Goal: Task Accomplishment & Management: Manage account settings

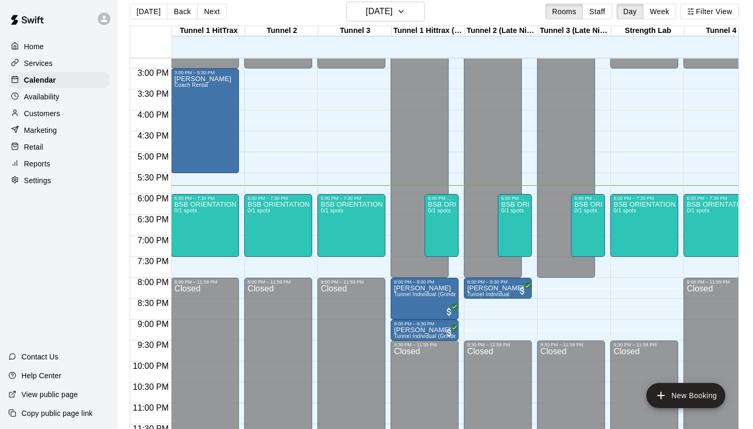
scroll to position [617, 0]
click at [660, 393] on icon "add" at bounding box center [660, 395] width 13 height 13
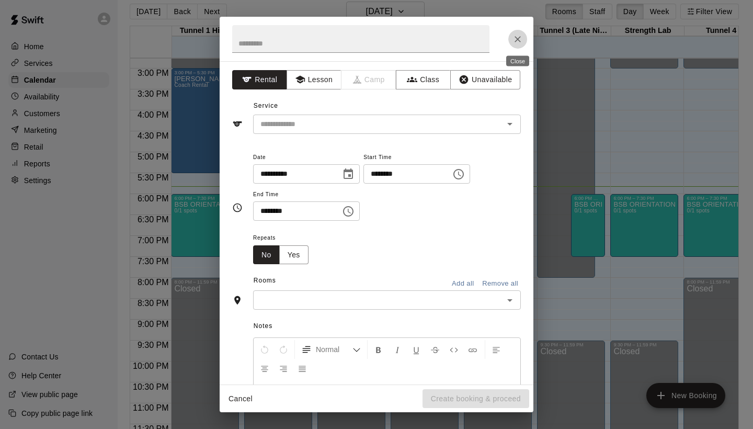
click at [513, 36] on icon "Close" at bounding box center [517, 39] width 10 height 10
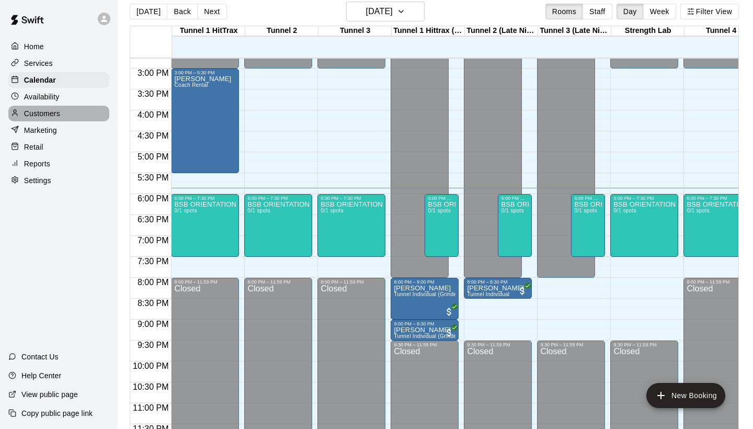
click at [66, 111] on div "Customers" at bounding box center [58, 114] width 101 height 16
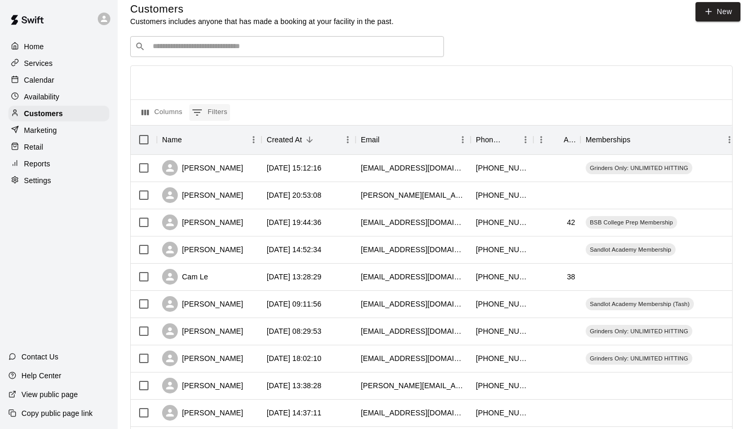
scroll to position [8, 0]
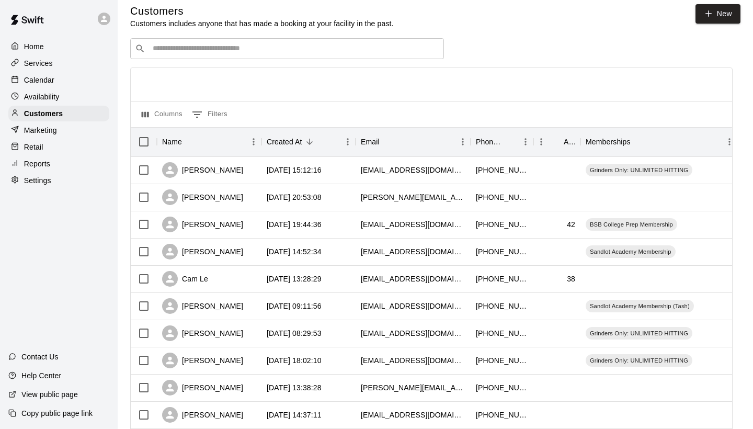
click at [692, 13] on div "Customers Customers includes anyone that has made a booking at your facility in…" at bounding box center [435, 16] width 610 height 25
click at [706, 14] on icon at bounding box center [709, 14] width 6 height 0
select select "**"
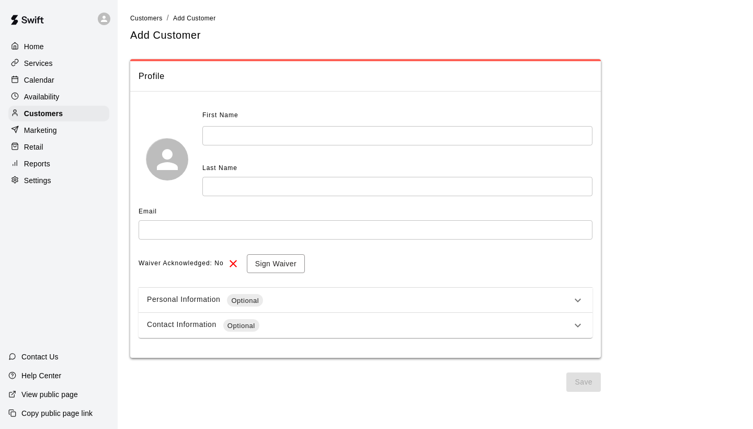
click at [401, 296] on div "Personal Information Optional" at bounding box center [359, 300] width 424 height 13
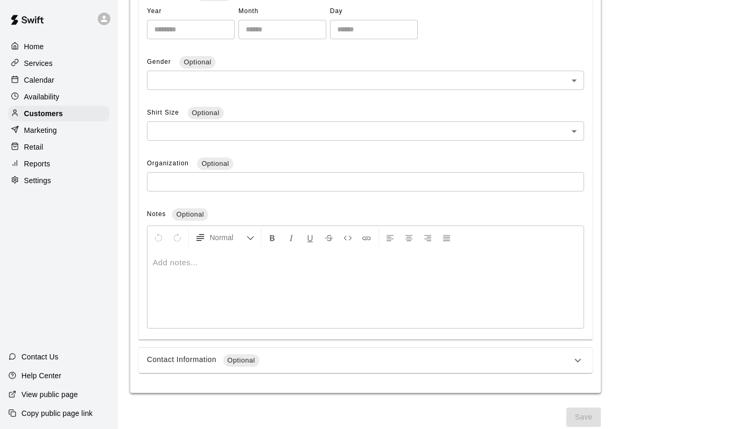
click at [290, 359] on div "Contact Information Optional" at bounding box center [359, 360] width 424 height 13
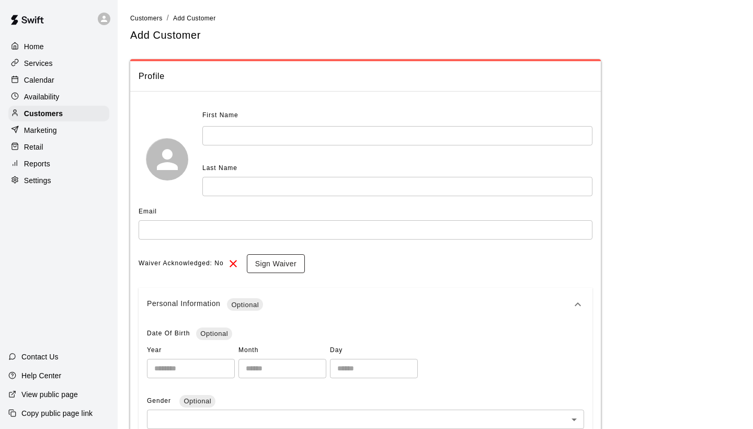
click at [280, 261] on button "Sign Waiver" at bounding box center [276, 263] width 58 height 19
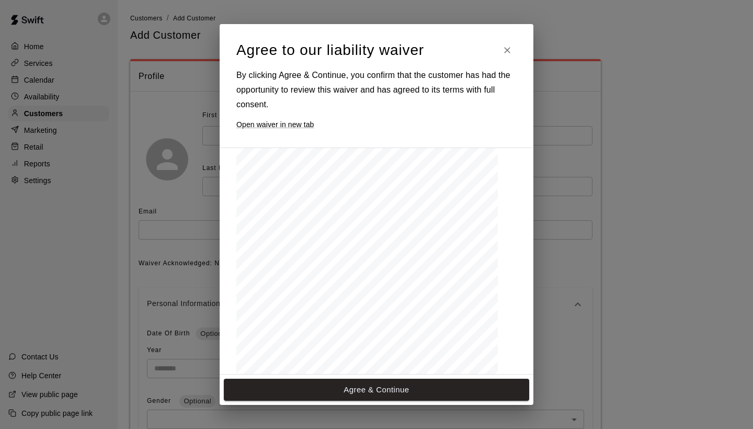
scroll to position [1473, 0]
click at [502, 42] on button "Close" at bounding box center [507, 50] width 19 height 19
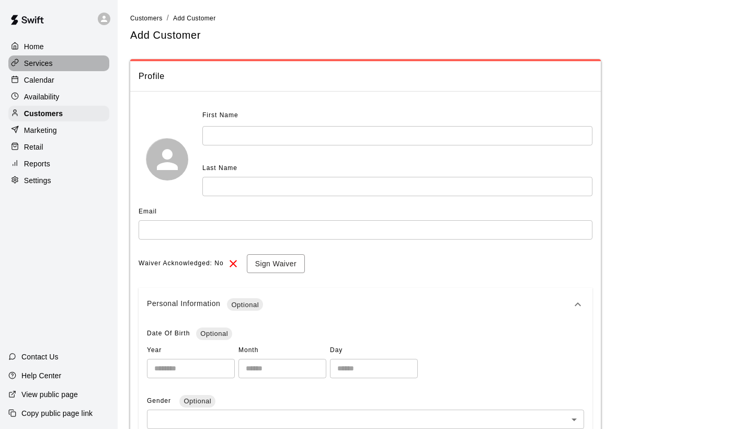
click at [48, 66] on p "Services" at bounding box center [38, 63] width 29 height 10
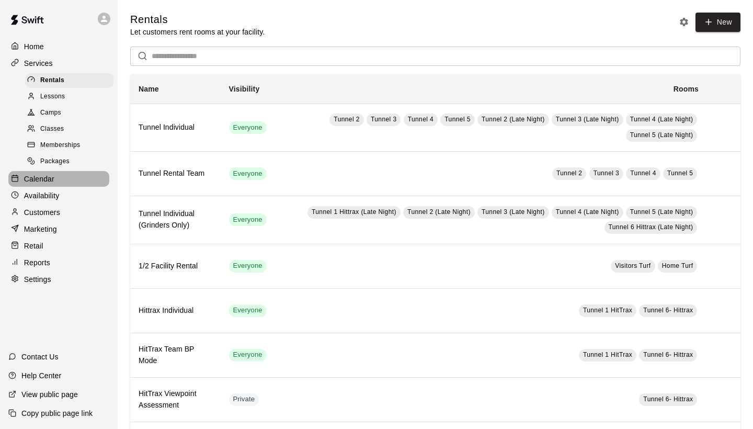
click at [47, 171] on div "Calendar" at bounding box center [58, 179] width 101 height 16
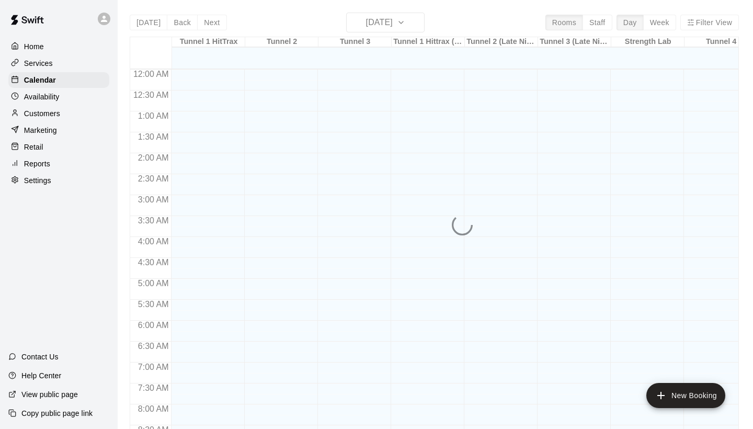
scroll to position [602, 0]
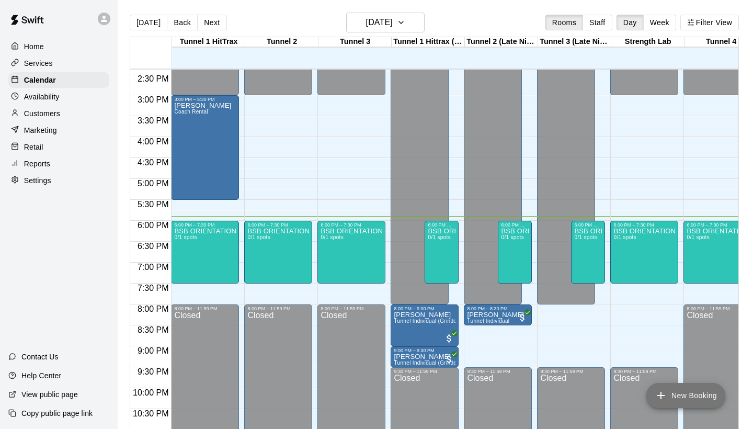
click at [664, 383] on button "New Booking" at bounding box center [685, 395] width 79 height 25
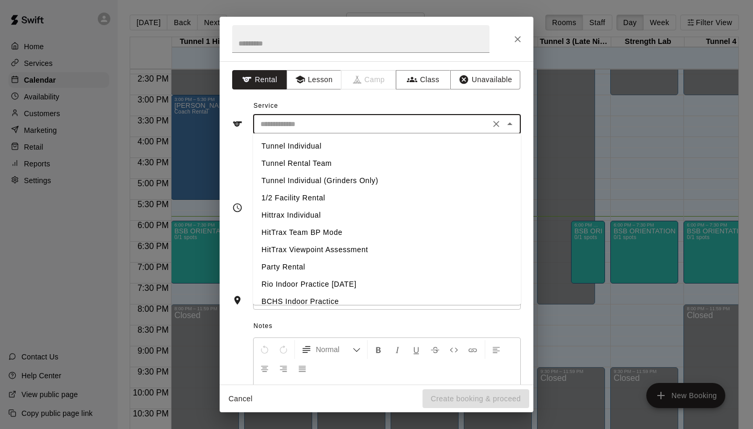
click at [300, 129] on input "text" at bounding box center [371, 124] width 231 height 13
click at [298, 145] on li "Tunnel Individual" at bounding box center [387, 145] width 268 height 17
type input "**********"
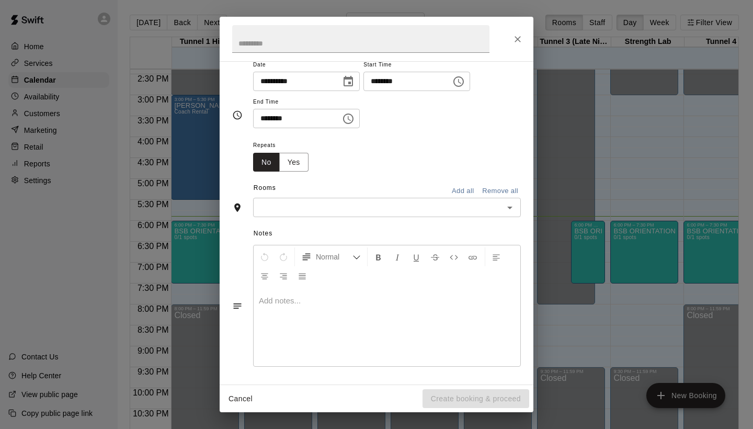
scroll to position [91, 0]
click at [306, 202] on input "text" at bounding box center [378, 208] width 244 height 13
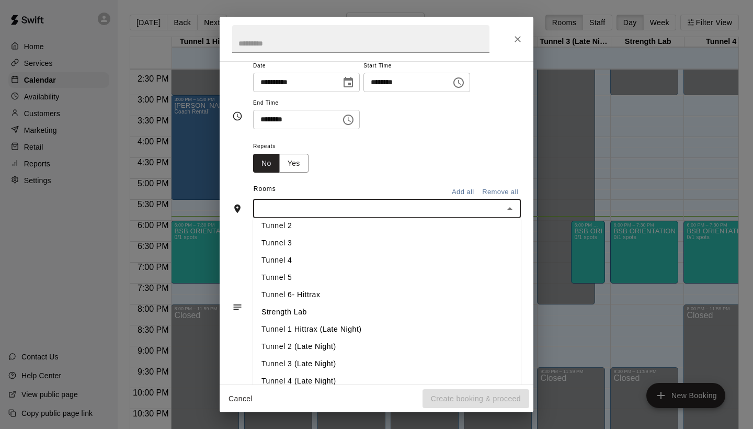
scroll to position [28, 0]
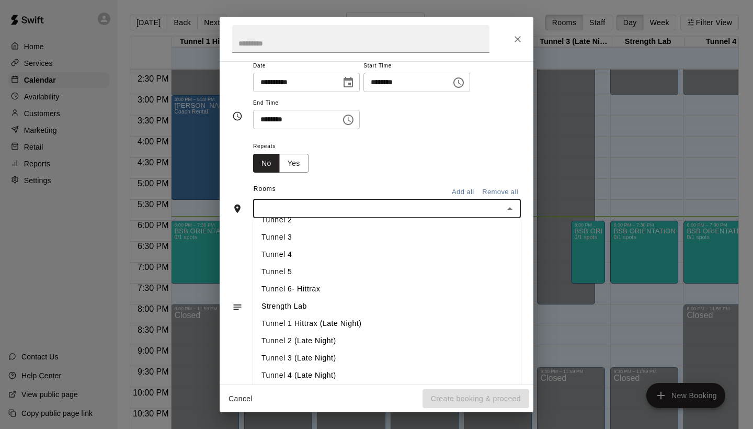
click at [309, 362] on li "Tunnel 3 (Late Night)" at bounding box center [387, 357] width 268 height 17
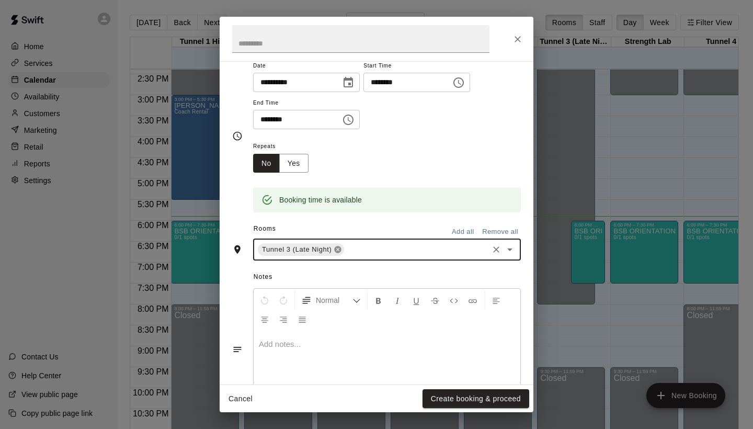
click at [338, 250] on icon at bounding box center [338, 249] width 7 height 7
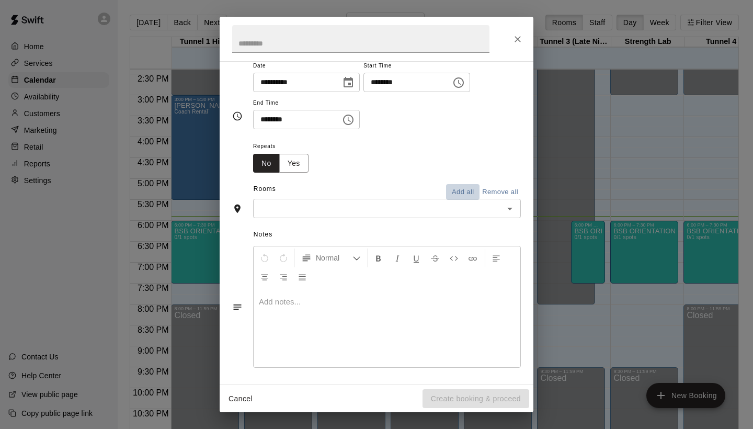
click at [462, 188] on button "Add all" at bounding box center [462, 192] width 33 height 16
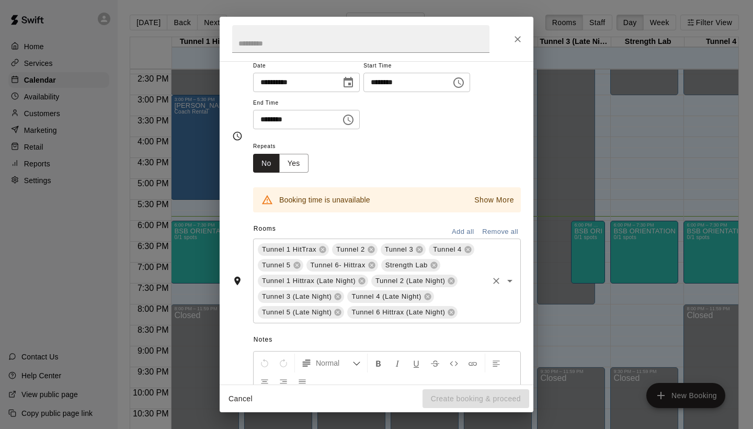
click at [489, 226] on button "Remove all" at bounding box center [499, 232] width 41 height 16
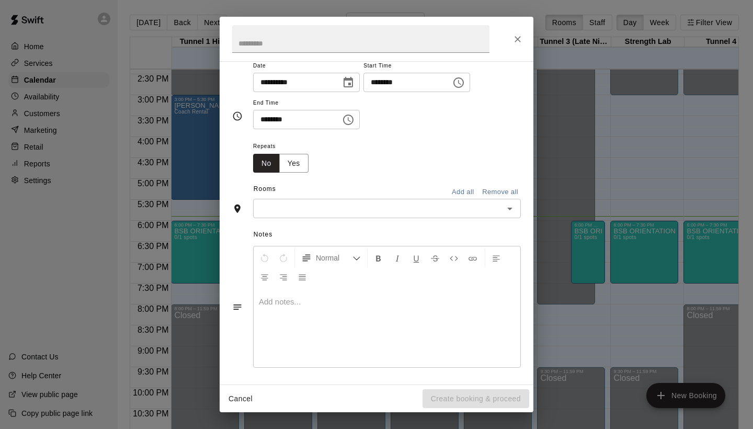
click at [466, 208] on input "text" at bounding box center [378, 208] width 244 height 13
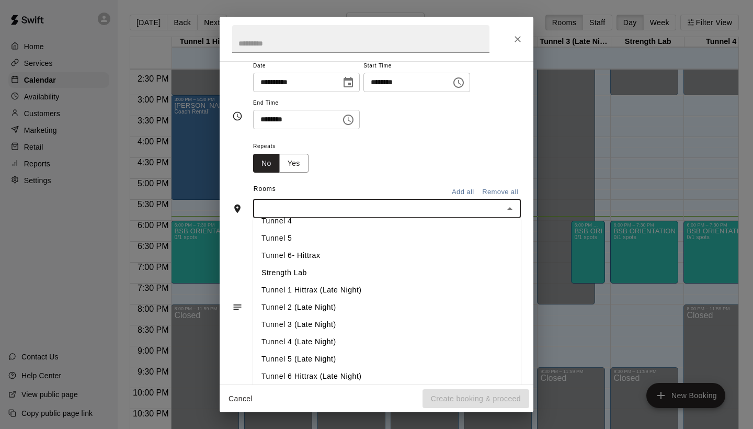
scroll to position [61, 0]
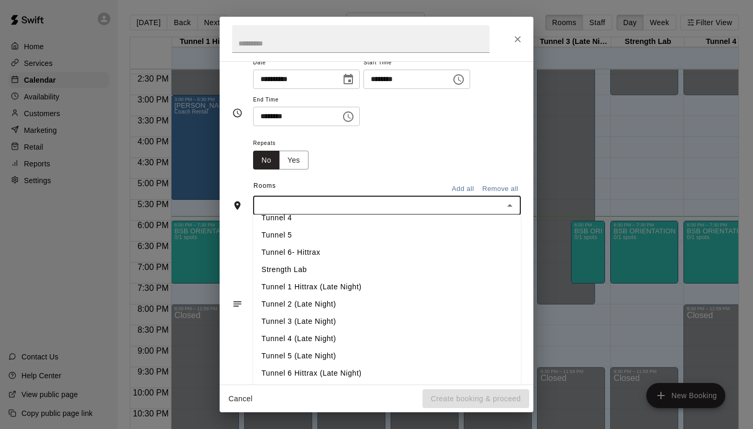
click at [315, 335] on li "Tunnel 4 (Late Night)" at bounding box center [387, 338] width 268 height 17
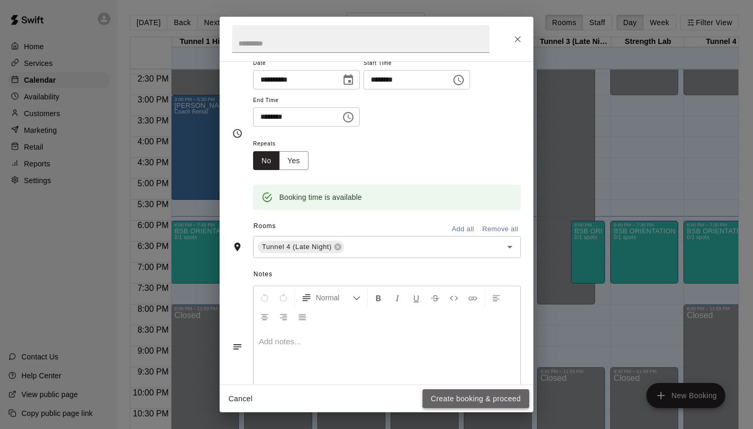
click at [445, 398] on button "Create booking & proceed" at bounding box center [475, 398] width 107 height 19
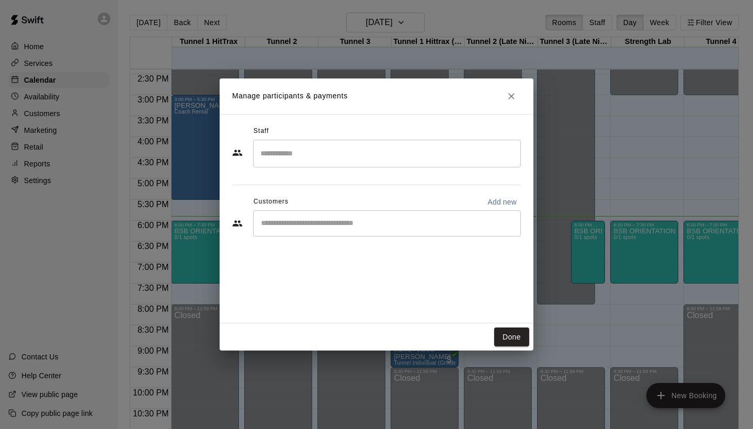
click at [366, 145] on input "Search staff" at bounding box center [387, 153] width 258 height 18
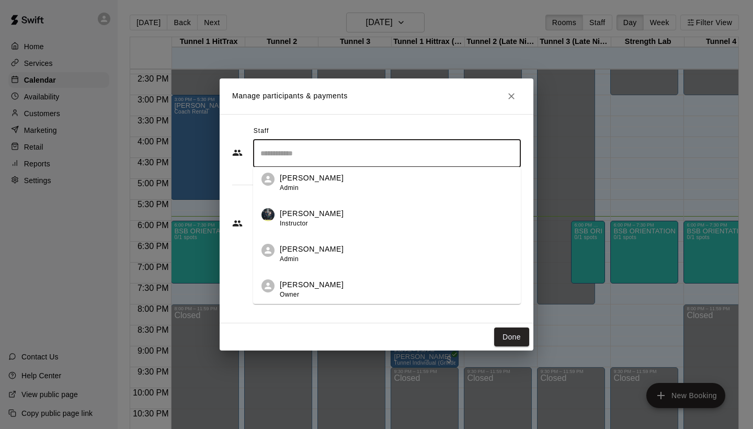
scroll to position [361, 0]
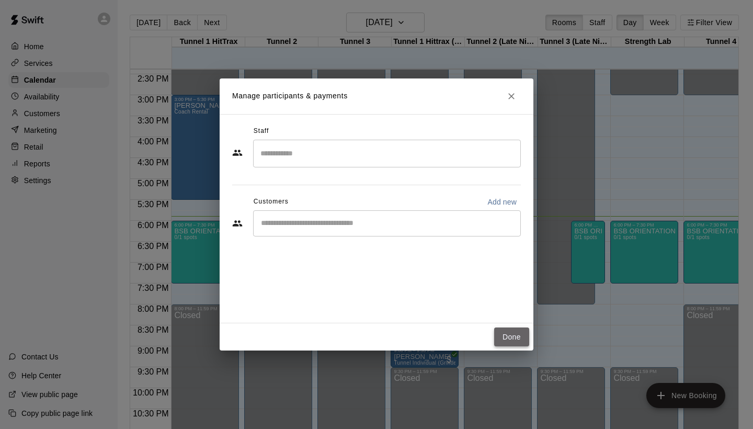
click at [500, 332] on button "Done" at bounding box center [511, 336] width 35 height 19
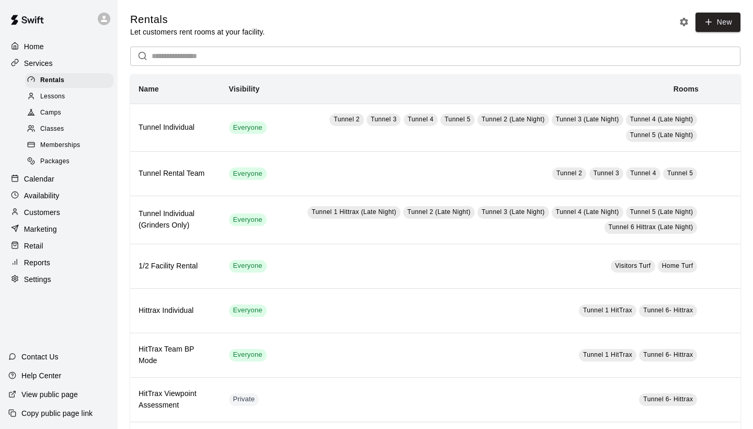
click at [52, 174] on p "Calendar" at bounding box center [39, 179] width 30 height 10
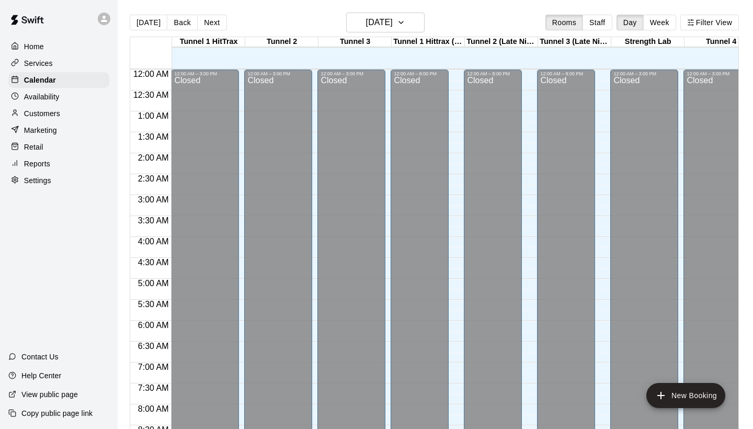
scroll to position [602, 0]
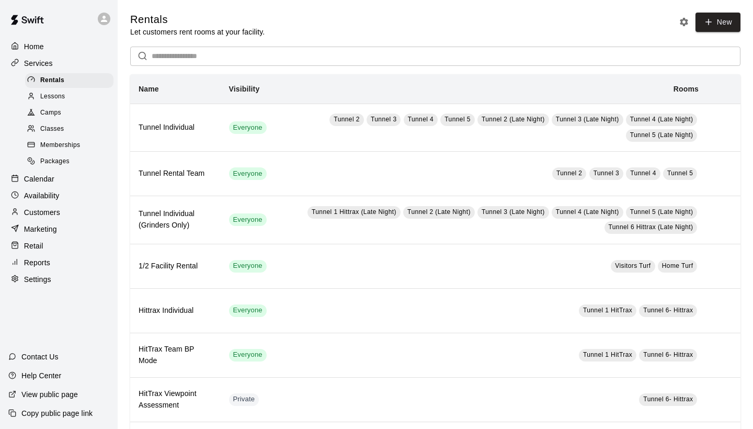
click at [98, 177] on div "Calendar" at bounding box center [58, 179] width 101 height 16
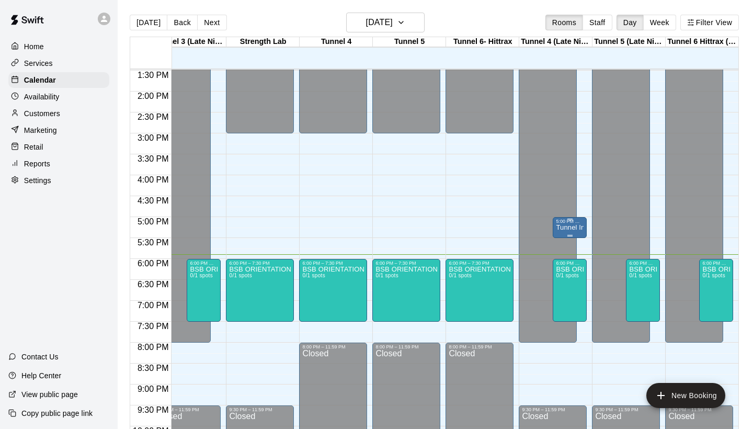
scroll to position [555, 385]
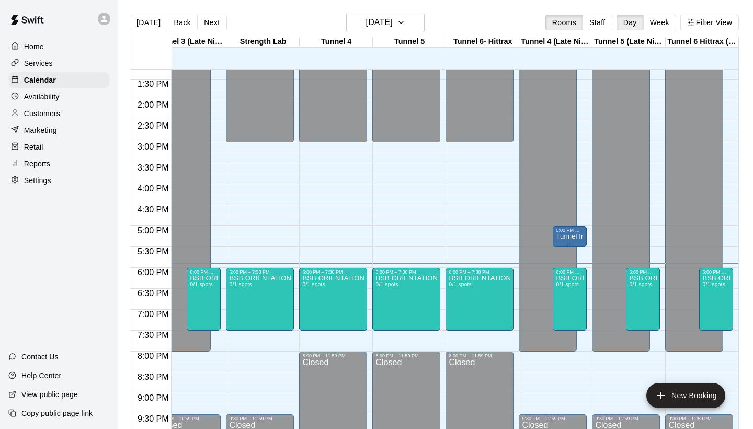
click at [563, 241] on icon "edit" at bounding box center [566, 244] width 13 height 13
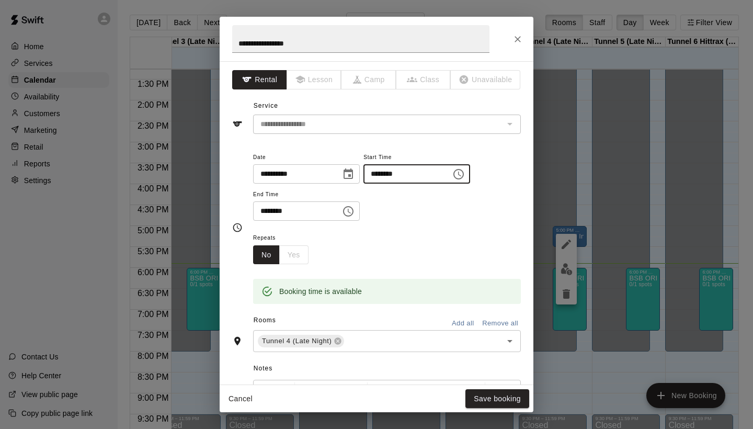
click at [384, 173] on input "********" at bounding box center [403, 173] width 80 height 19
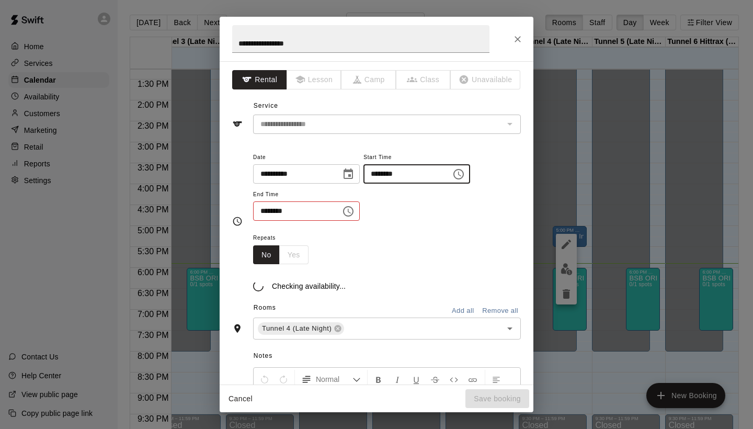
type input "********"
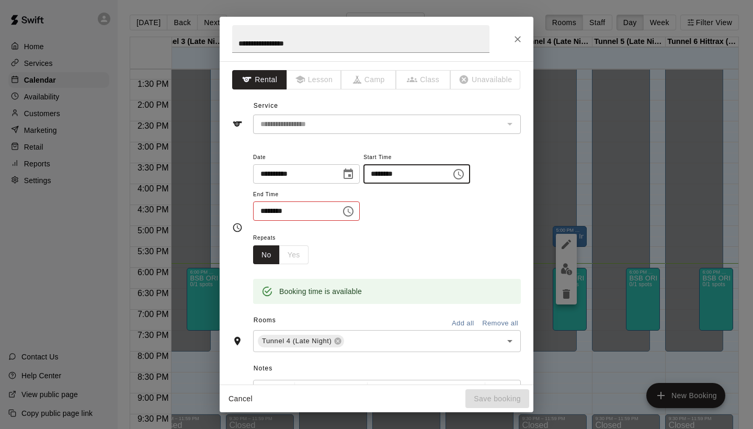
click at [260, 212] on input "********" at bounding box center [293, 210] width 80 height 19
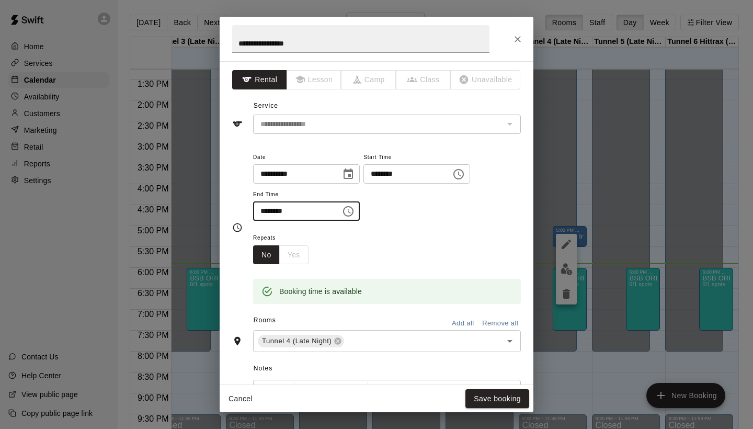
type input "********"
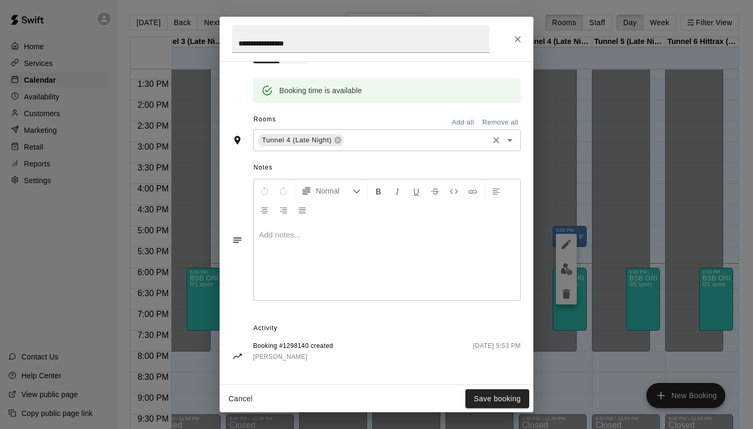
scroll to position [200, 0]
click at [489, 387] on div "Cancel Save booking" at bounding box center [377, 399] width 314 height 28
click at [489, 400] on button "Save booking" at bounding box center [497, 398] width 64 height 19
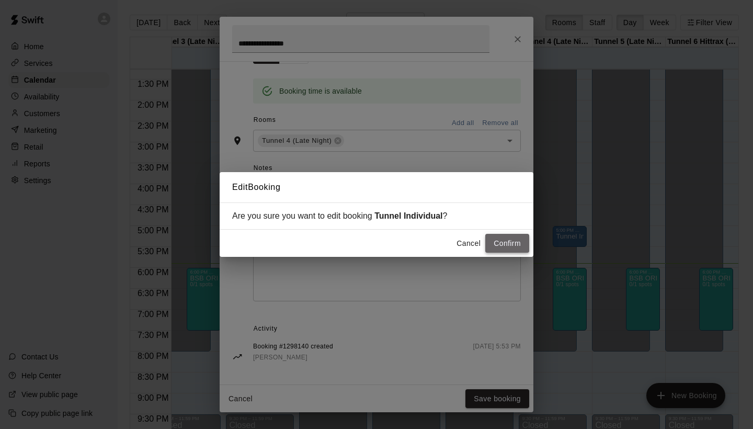
click at [503, 241] on button "Confirm" at bounding box center [507, 243] width 44 height 19
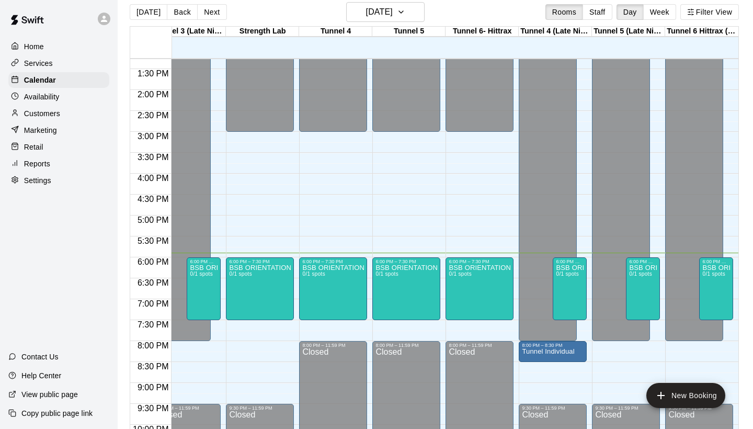
scroll to position [0, 385]
click at [534, 359] on div at bounding box center [553, 360] width 62 height 2
click at [532, 408] on icon "delete" at bounding box center [531, 409] width 7 height 9
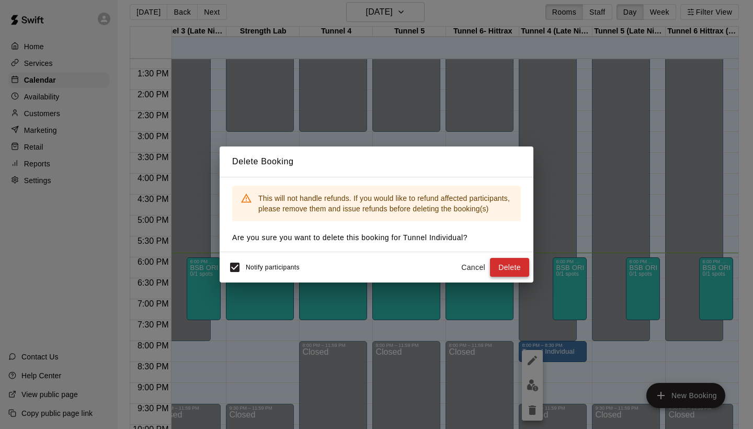
click at [513, 262] on button "Delete" at bounding box center [509, 267] width 39 height 19
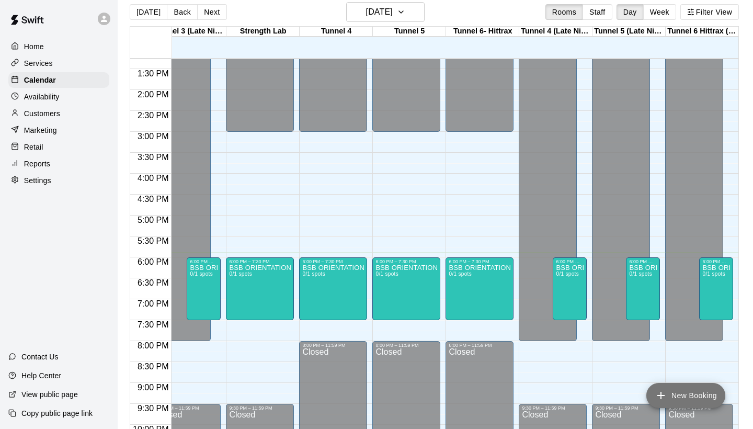
click at [662, 385] on button "New Booking" at bounding box center [685, 395] width 79 height 25
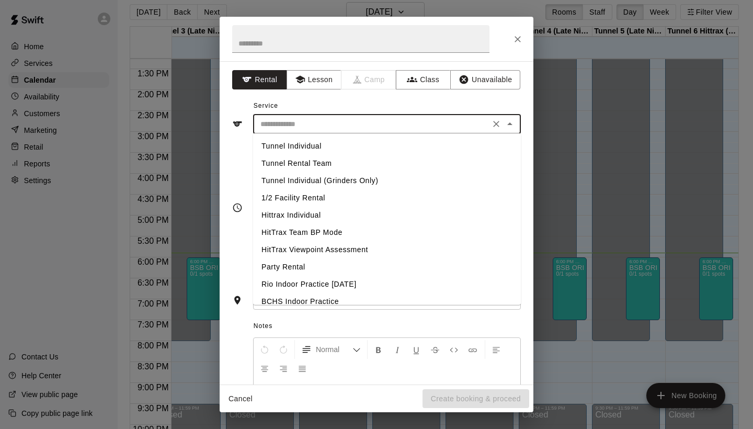
click at [362, 126] on input "text" at bounding box center [371, 124] width 231 height 13
click at [353, 144] on li "Tunnel Individual" at bounding box center [387, 145] width 268 height 17
type input "**********"
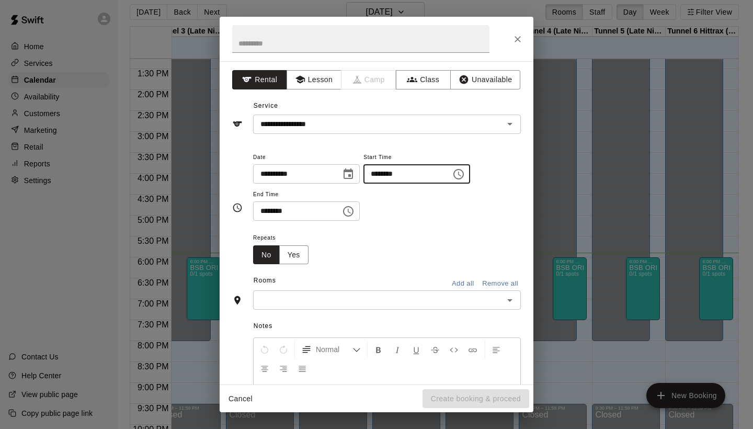
click at [383, 177] on input "********" at bounding box center [403, 173] width 80 height 19
type input "********"
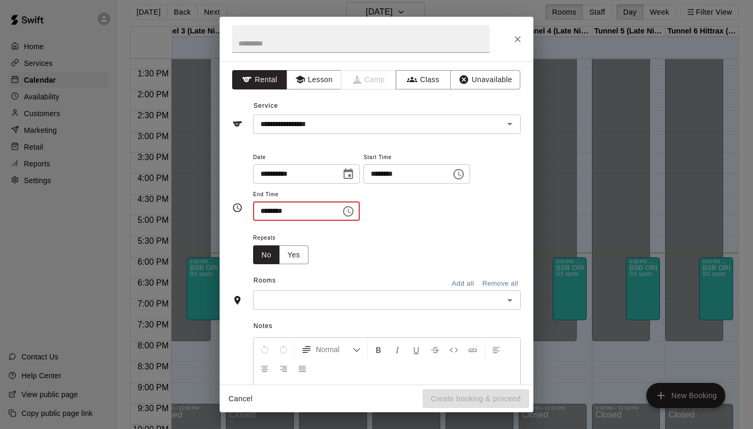
click at [264, 210] on input "********" at bounding box center [293, 210] width 80 height 19
type input "********"
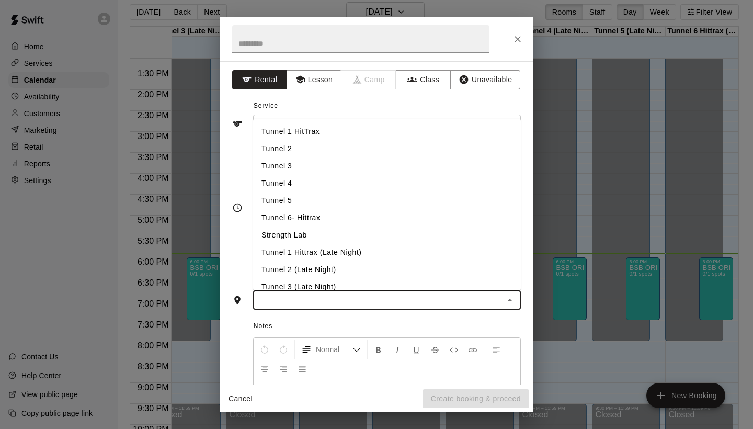
click at [267, 301] on input "text" at bounding box center [378, 299] width 244 height 13
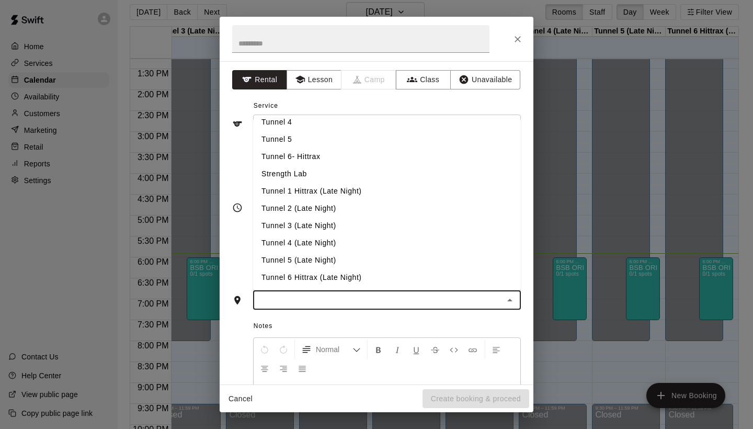
scroll to position [61, 0]
click at [273, 240] on li "Tunnel 4 (Late Night)" at bounding box center [387, 242] width 268 height 17
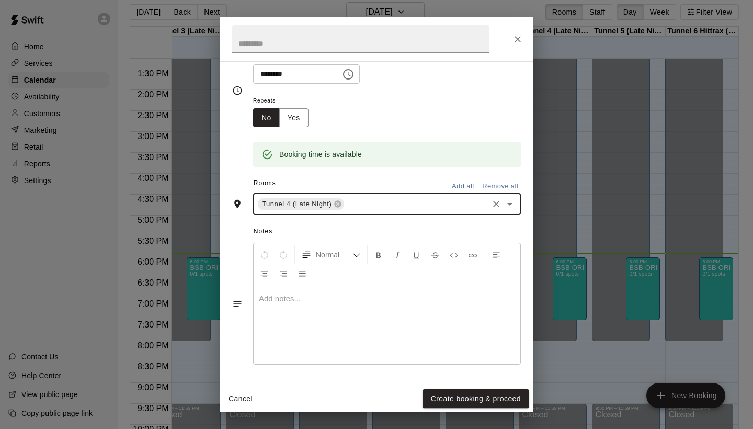
scroll to position [134, 0]
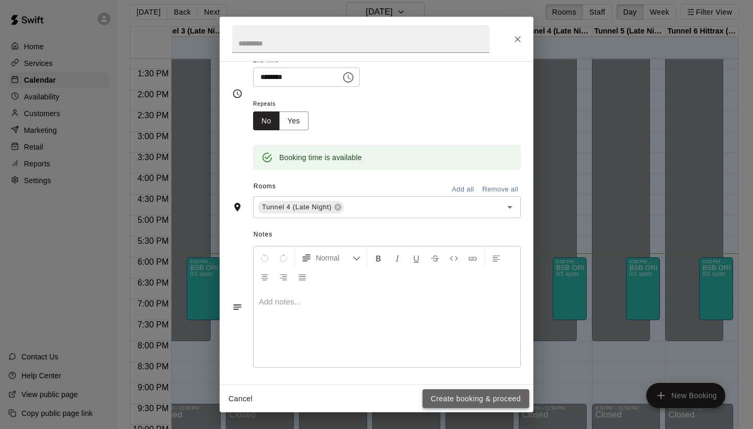
click at [432, 396] on button "Create booking & proceed" at bounding box center [475, 398] width 107 height 19
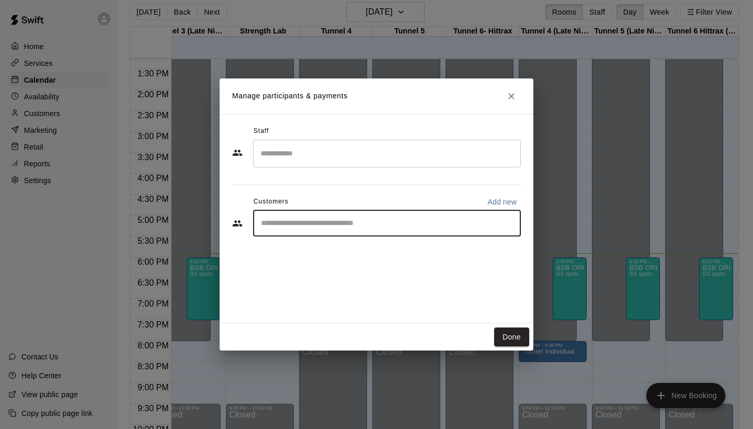
click at [339, 223] on input "Start typing to search customers..." at bounding box center [387, 223] width 258 height 10
click at [493, 199] on p "Add new" at bounding box center [501, 202] width 29 height 10
select select "**"
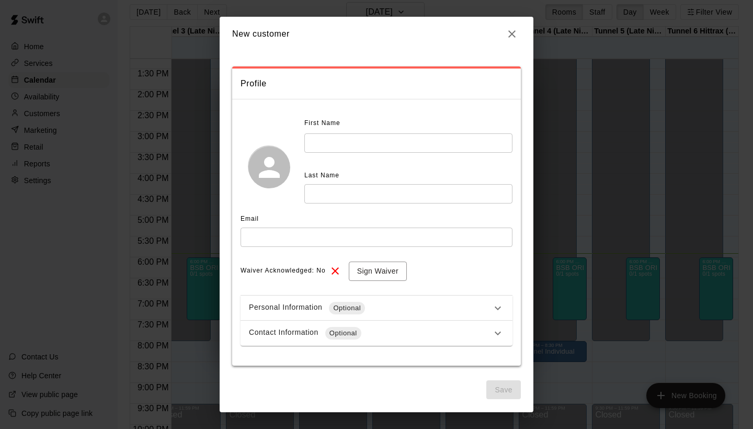
scroll to position [1, 0]
click at [511, 36] on icon "button" at bounding box center [511, 33] width 7 height 7
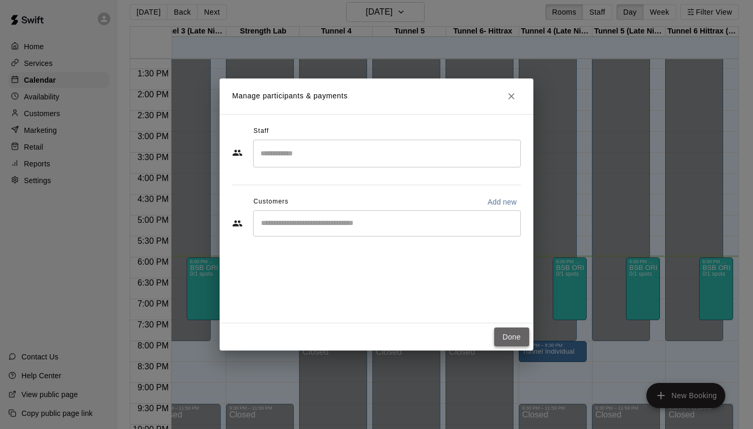
click at [511, 336] on button "Done" at bounding box center [511, 336] width 35 height 19
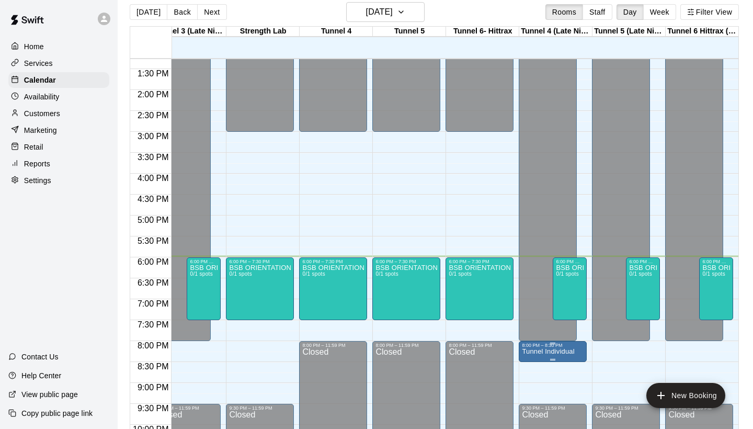
click at [537, 346] on div "8:00 PM – 8:30 PM" at bounding box center [553, 344] width 62 height 5
click at [535, 402] on icon "delete" at bounding box center [531, 402] width 7 height 9
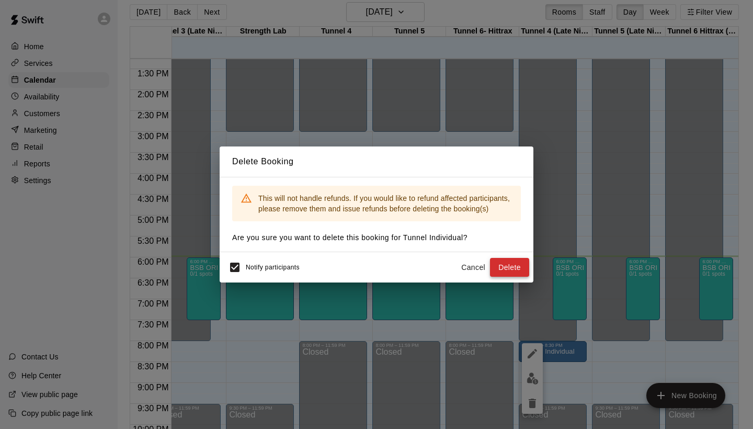
click at [505, 269] on button "Delete" at bounding box center [509, 267] width 39 height 19
